Goal: Task Accomplishment & Management: Manage account settings

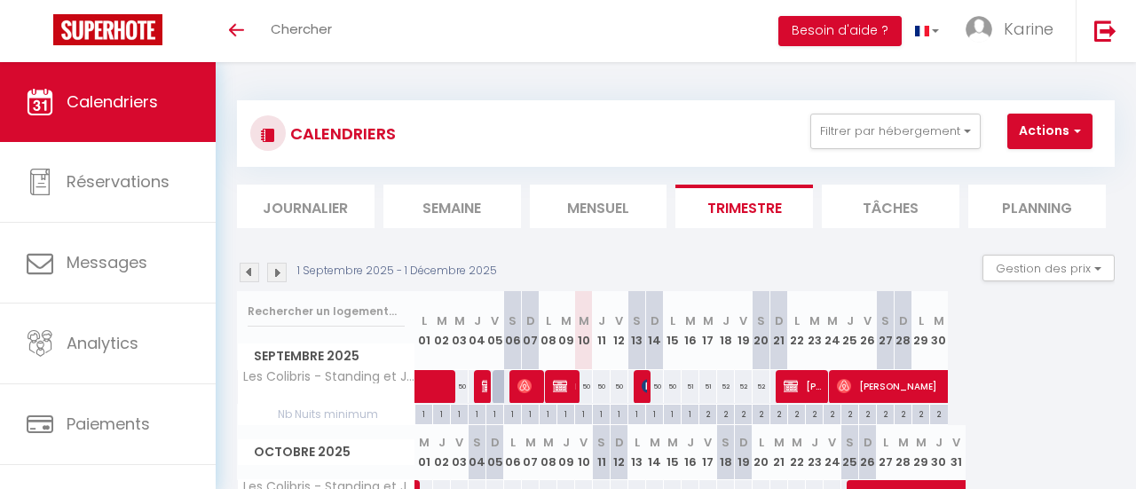
select select
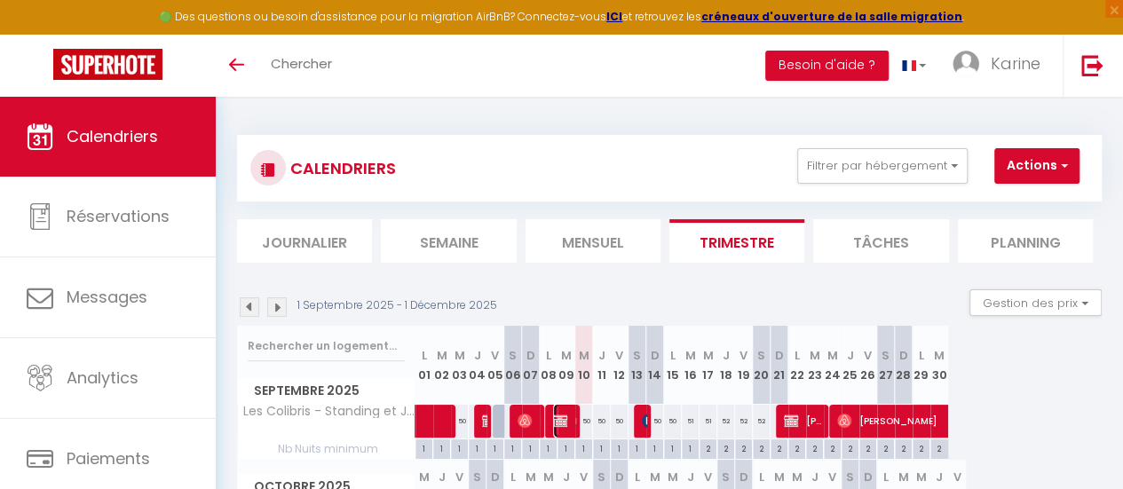
click at [559, 420] on img at bounding box center [560, 421] width 14 height 14
select select "OK"
select select "0"
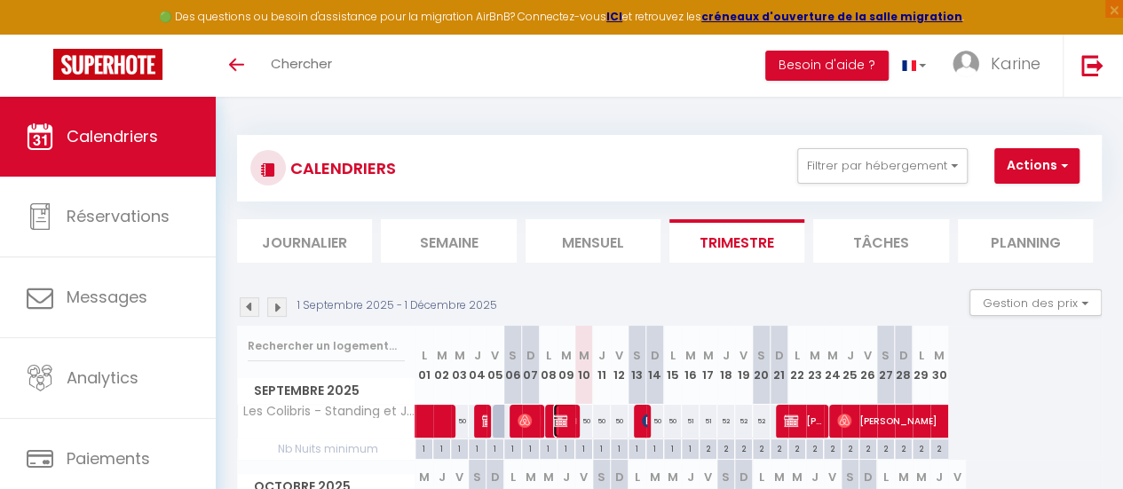
select select "1"
select select
select select "11613"
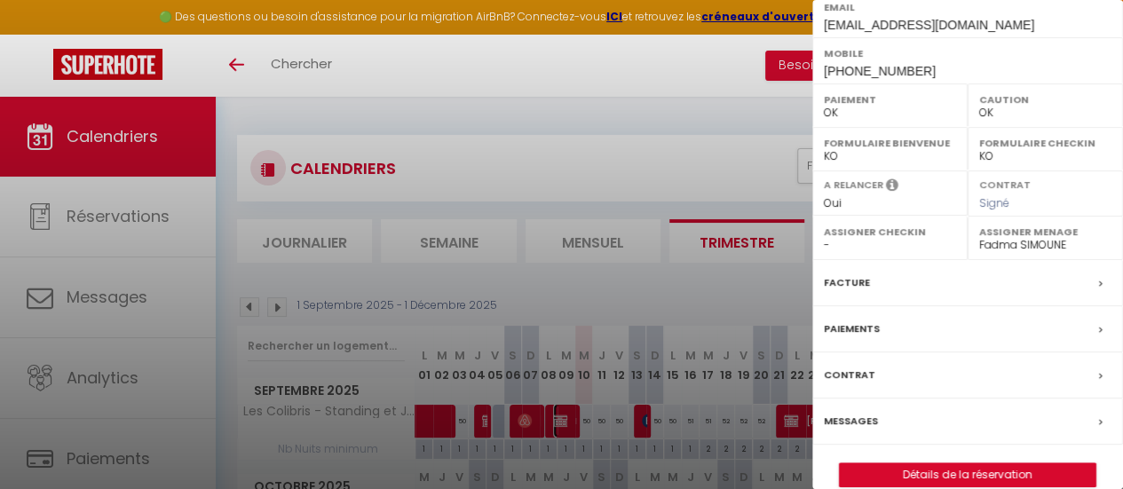
scroll to position [351, 0]
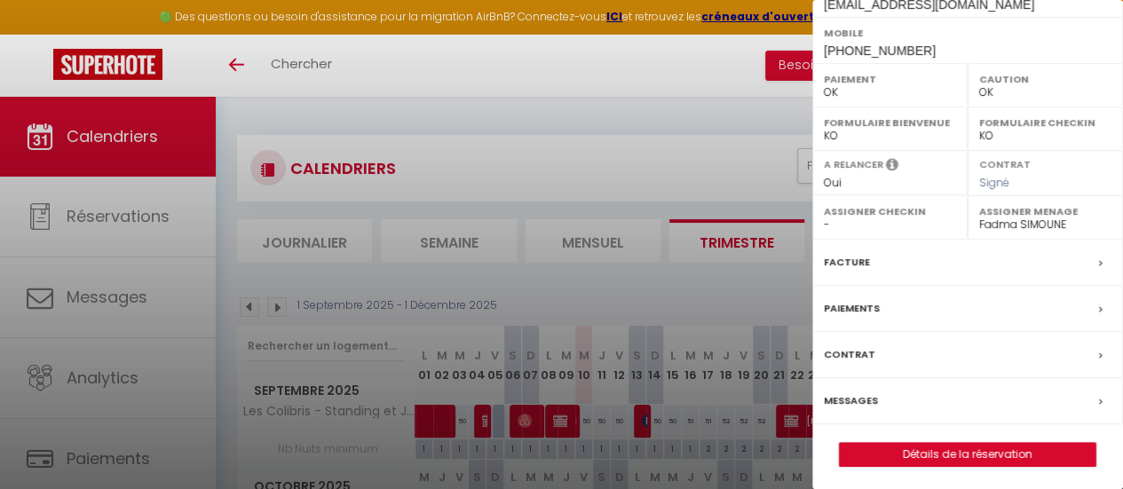
click at [850, 397] on label "Messages" at bounding box center [851, 400] width 54 height 19
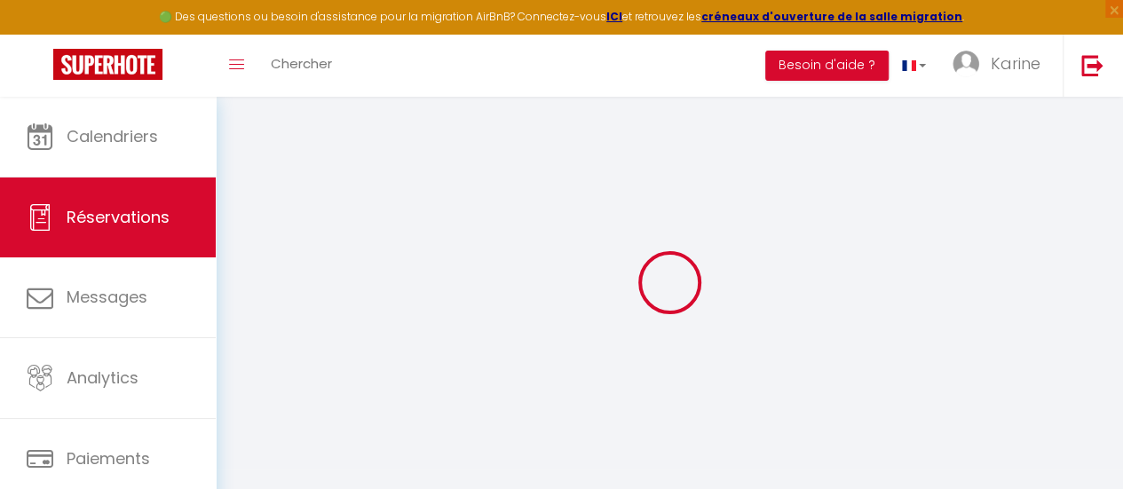
select select
checkbox input "false"
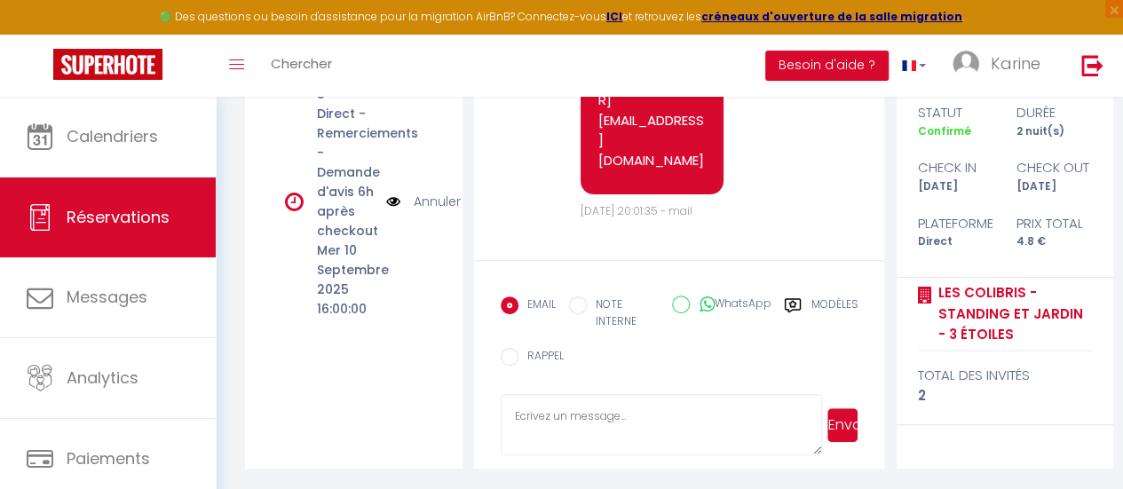
click at [430, 211] on link "Annuler" at bounding box center [437, 202] width 47 height 20
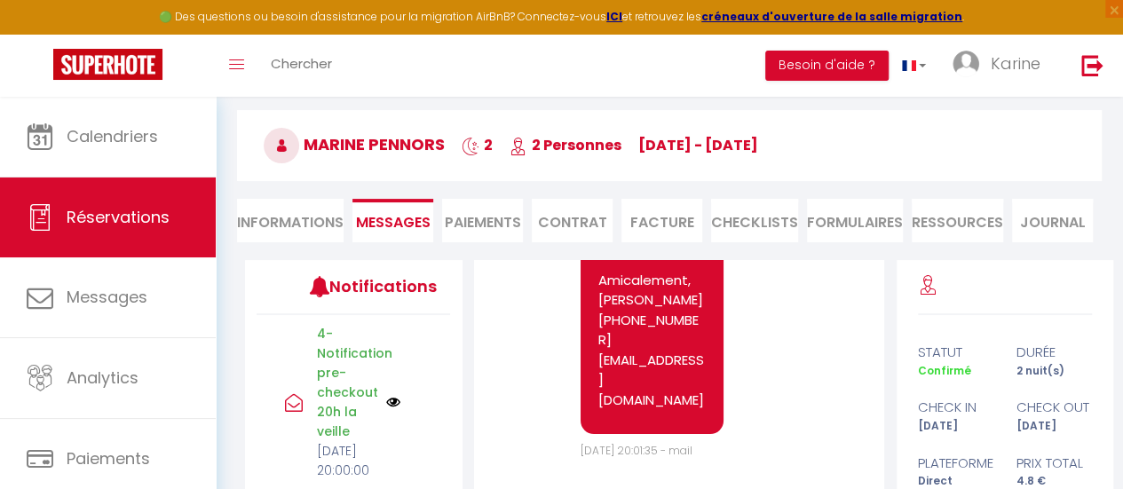
scroll to position [59, 0]
